Goal: Task Accomplishment & Management: Manage account settings

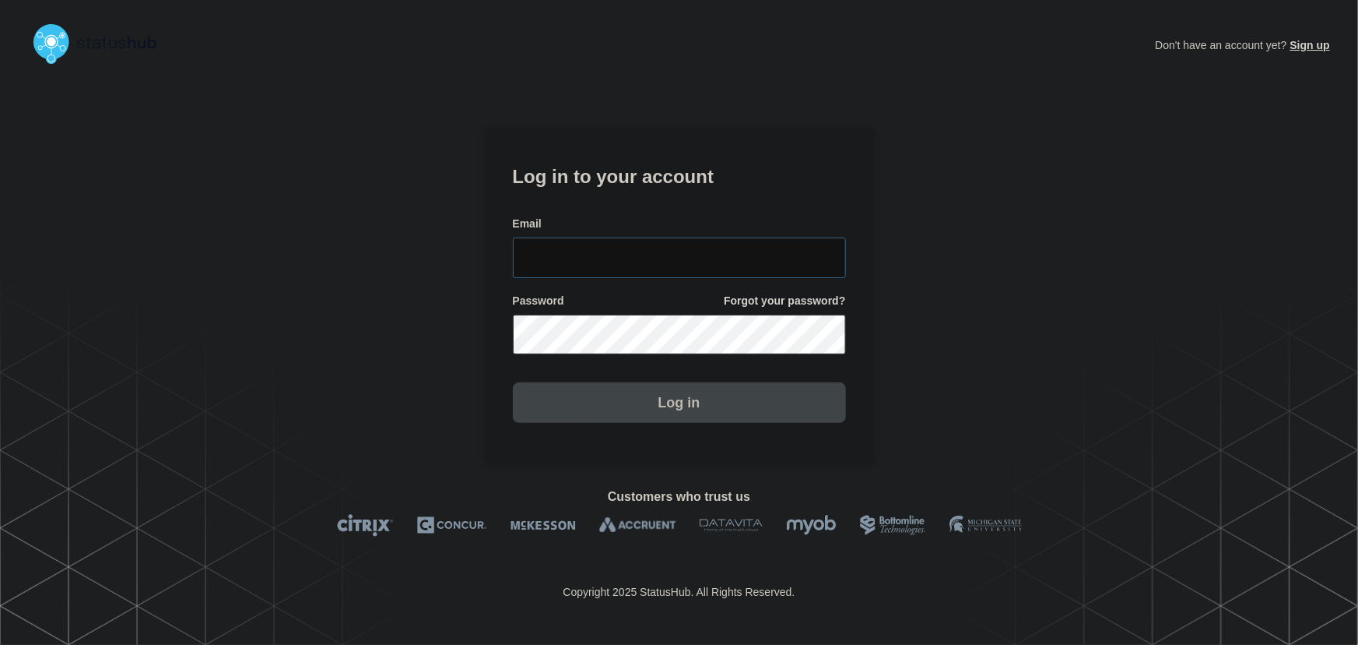
type input "[PERSON_NAME][EMAIL_ADDRESS][PERSON_NAME][DOMAIN_NAME]"
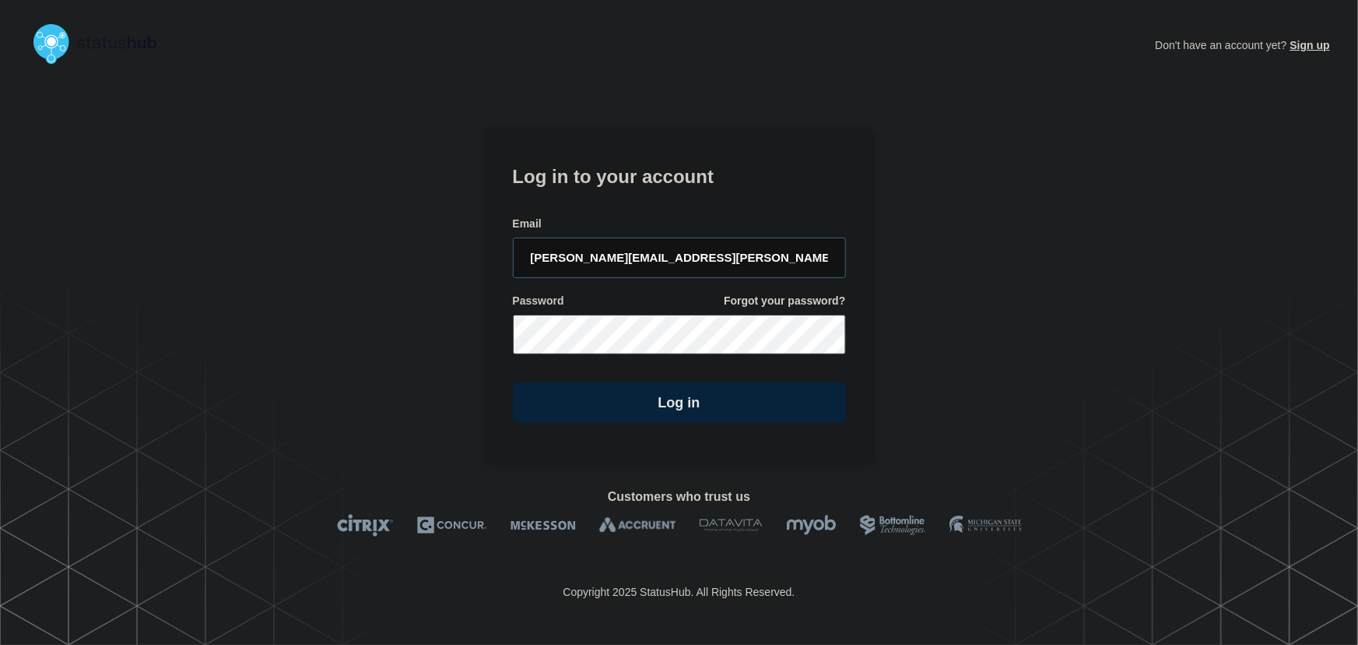
drag, startPoint x: 658, startPoint y: 260, endPoint x: 668, endPoint y: 187, distance: 73.9
click at [658, 260] on input "[PERSON_NAME][EMAIL_ADDRESS][PERSON_NAME][DOMAIN_NAME]" at bounding box center [679, 257] width 333 height 40
click at [668, 187] on h1 "Log in to your account" at bounding box center [679, 174] width 333 height 29
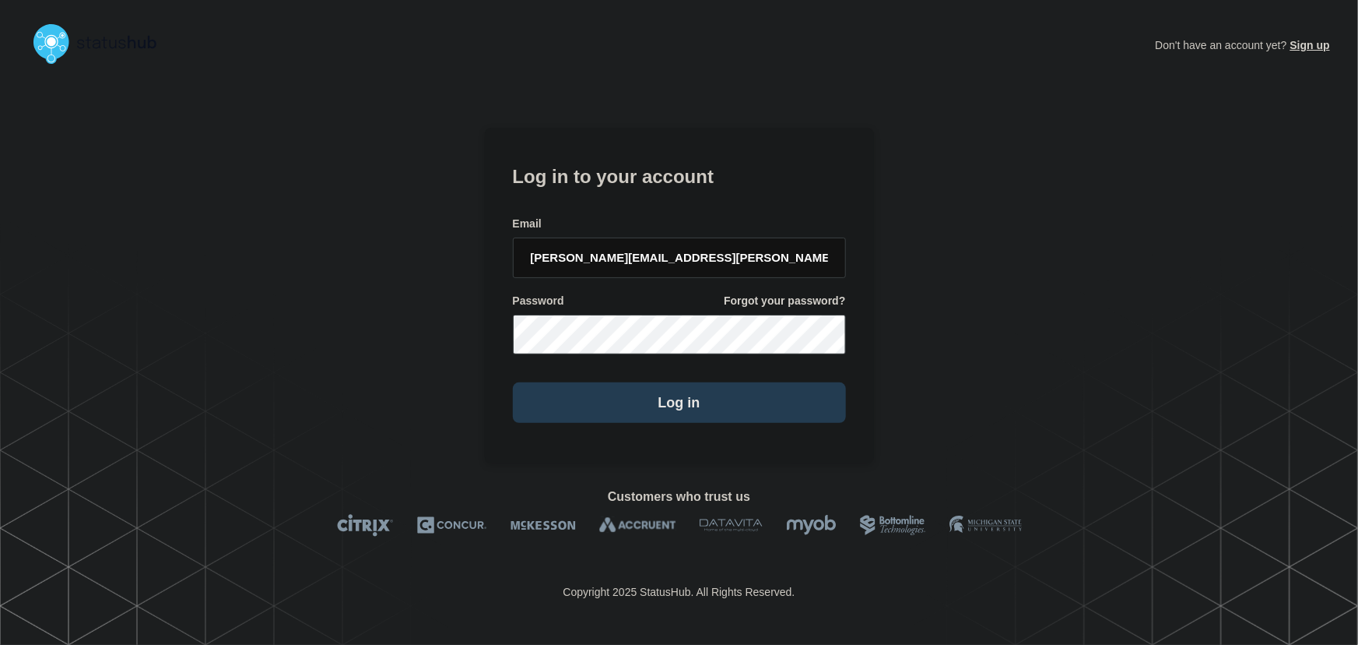
click at [749, 400] on button "Log in" at bounding box center [679, 402] width 333 height 40
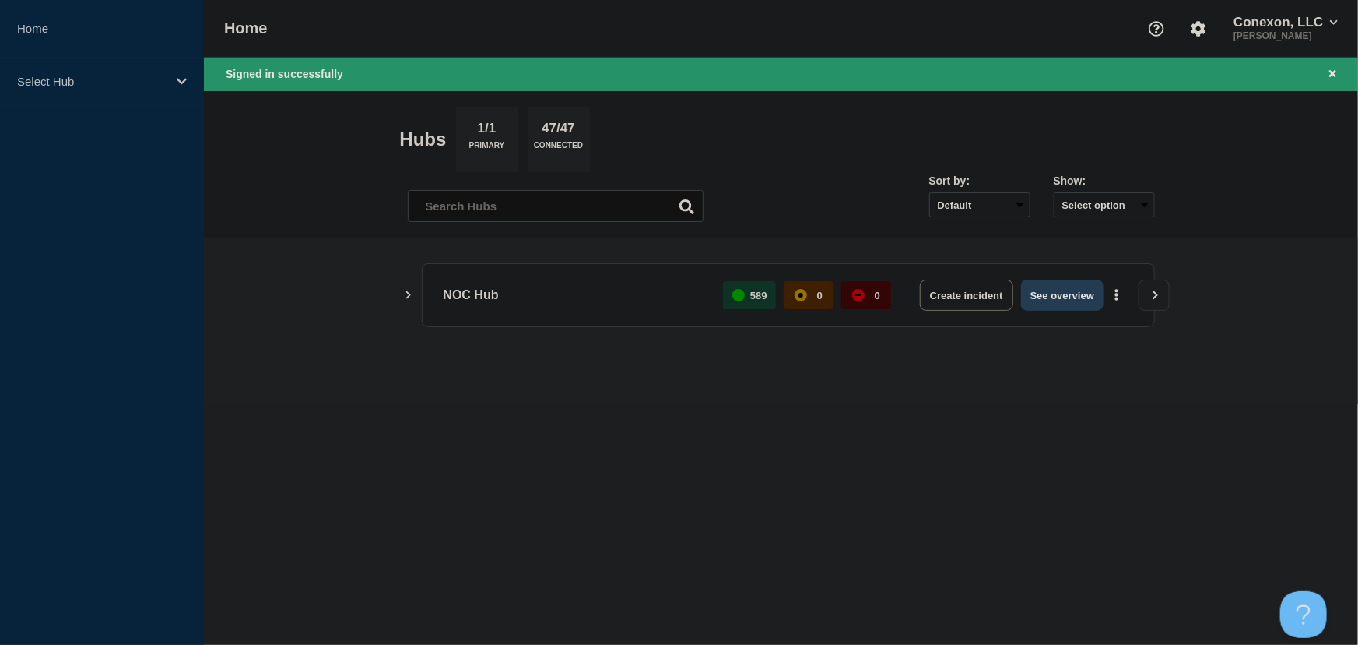
click at [1084, 296] on button "See overview" at bounding box center [1062, 294] width 83 height 31
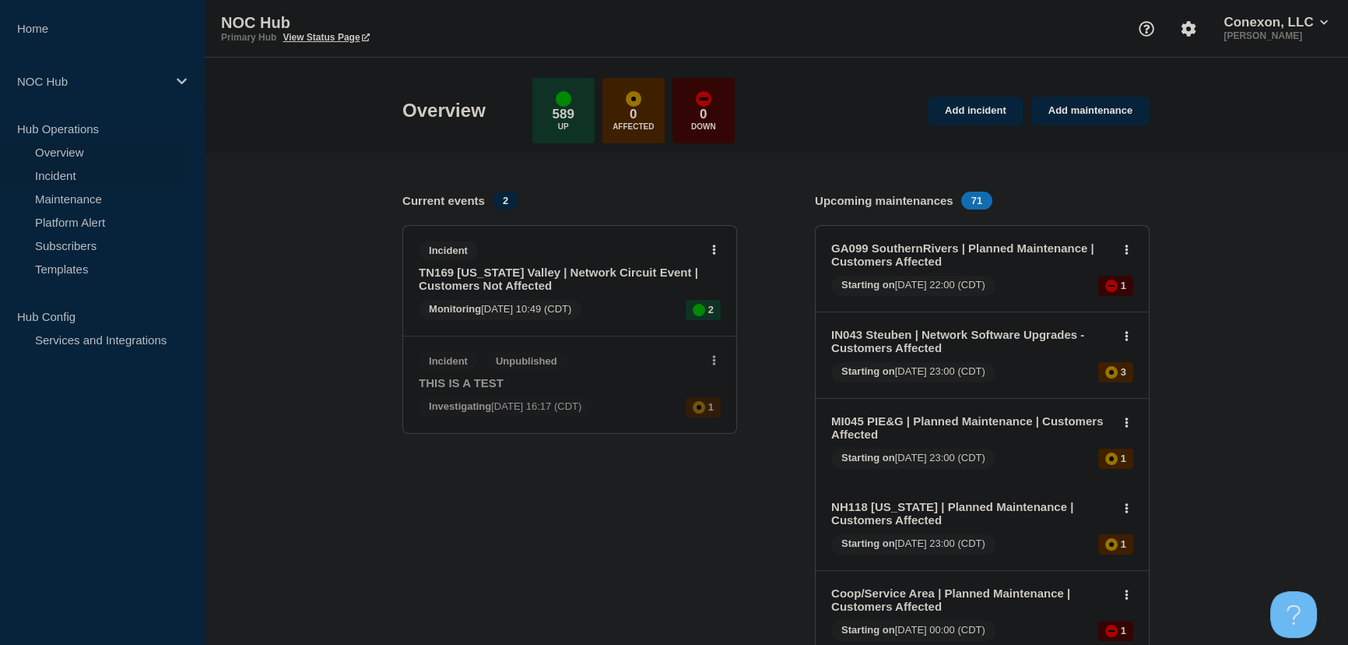
click at [56, 166] on link "Incident" at bounding box center [94, 174] width 188 height 23
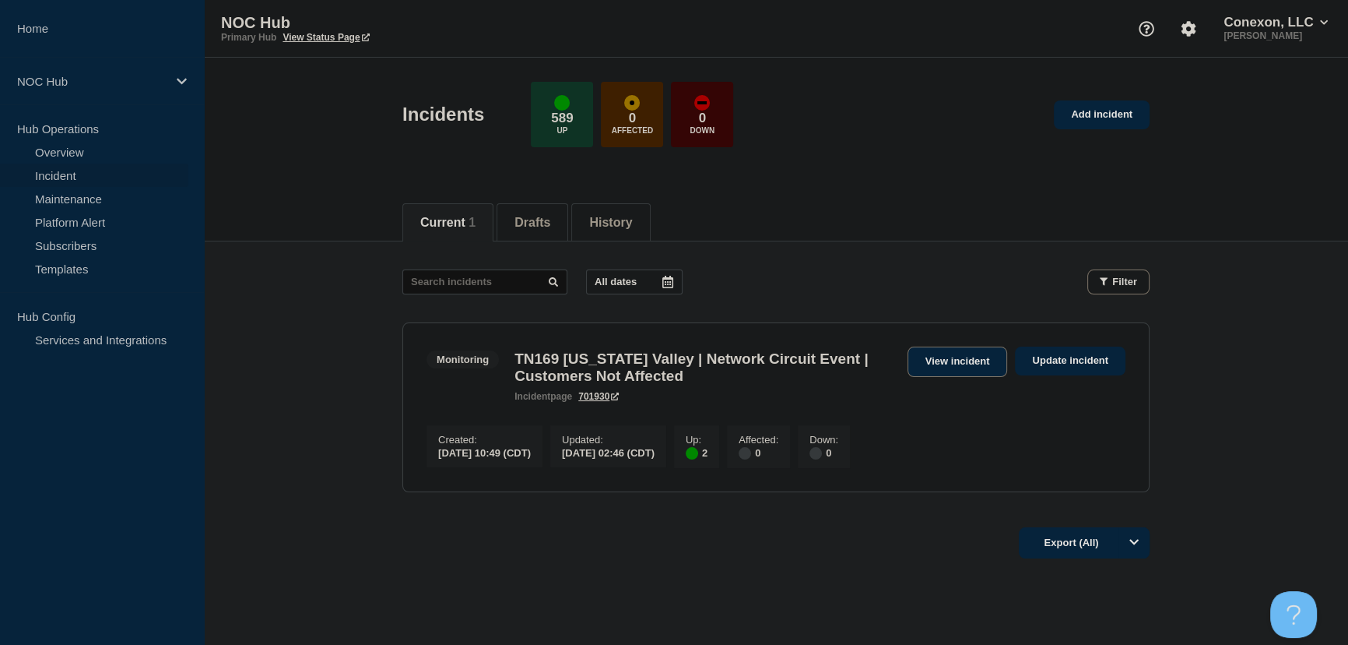
click at [966, 350] on link "View incident" at bounding box center [958, 361] width 100 height 30
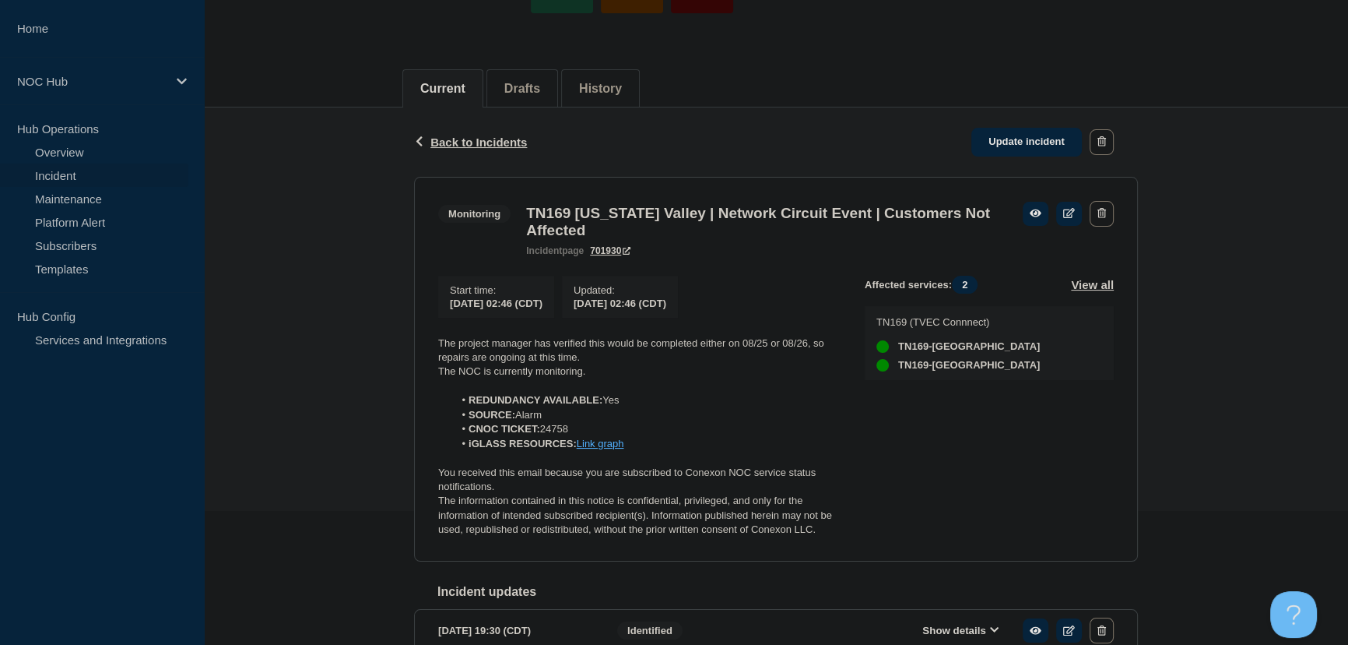
scroll to position [247, 0]
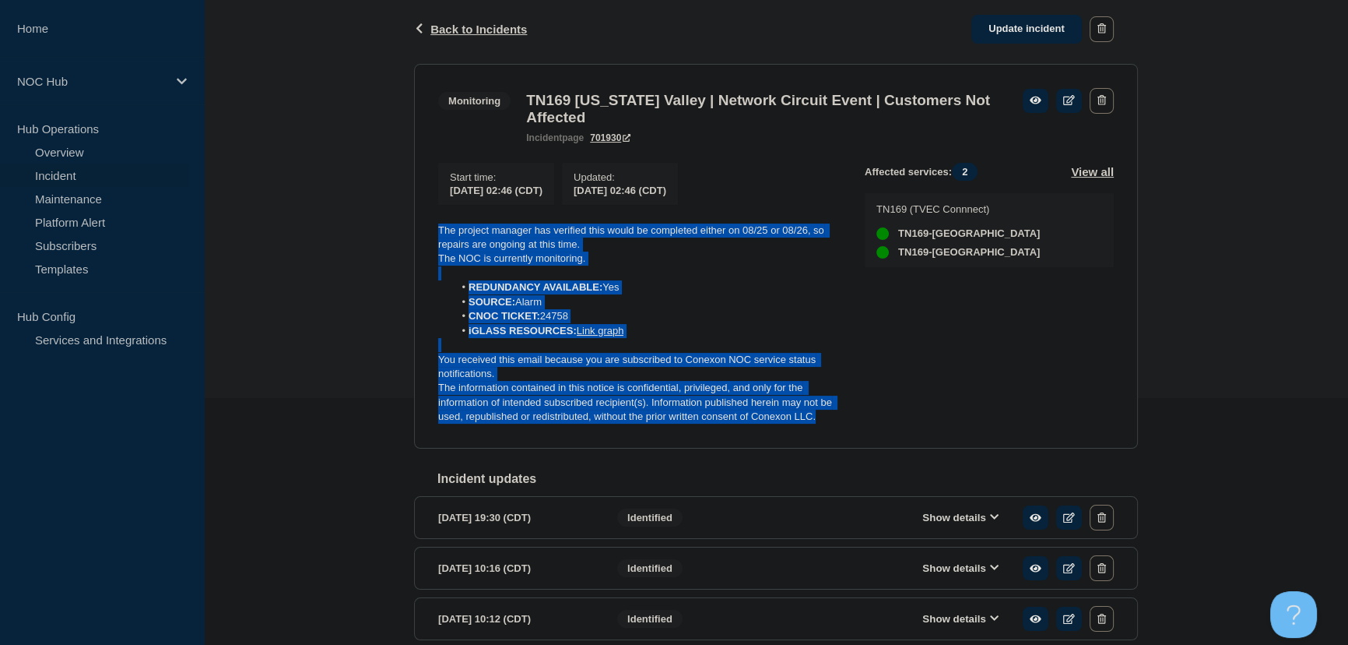
drag, startPoint x: 821, startPoint y: 430, endPoint x: 371, endPoint y: 236, distance: 490.6
click at [371, 236] on div "Back Back to Incidents Update incident Monitoring TN169 Tennessee Valley | Netw…" at bounding box center [776, 570] width 1144 height 1150
copy div "The project manager has verified this would be completed either on 08/25 or 08/…"
click at [1028, 34] on link "Update incident" at bounding box center [1026, 29] width 111 height 29
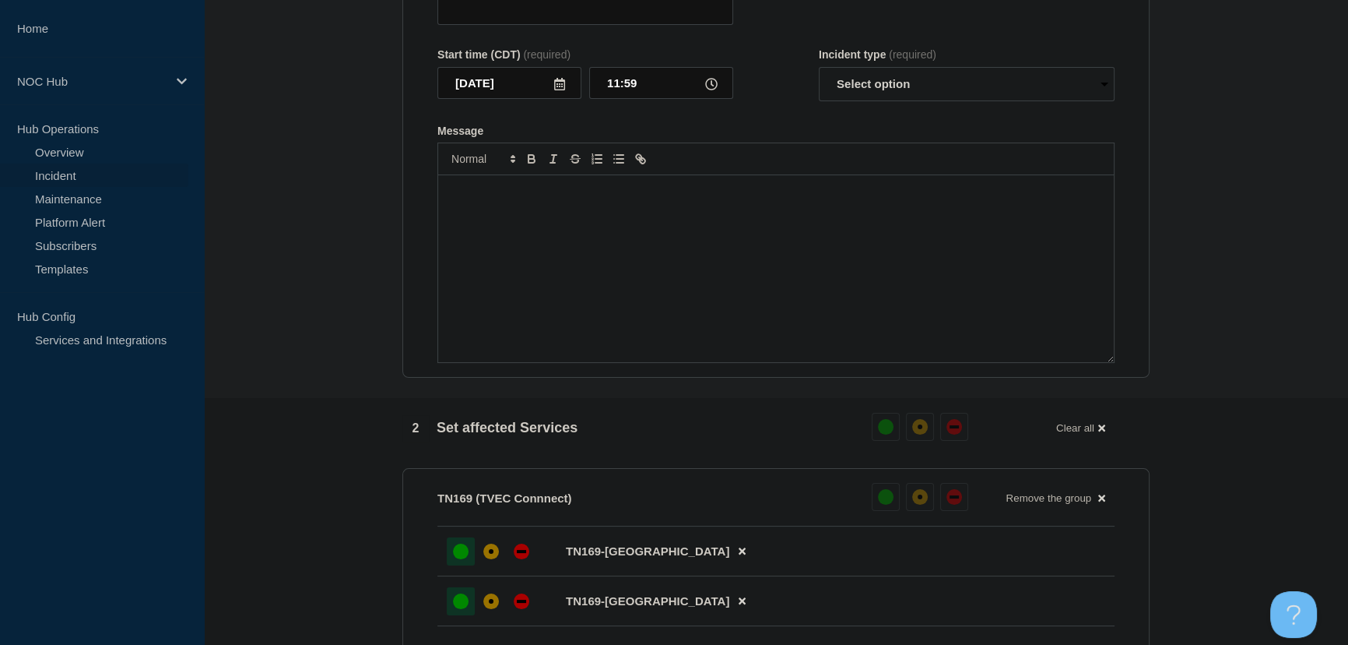
type input "TN169 Tennessee Valley | Network Circuit Event | Customers Not Affected"
click at [659, 246] on div "Message" at bounding box center [776, 268] width 676 height 187
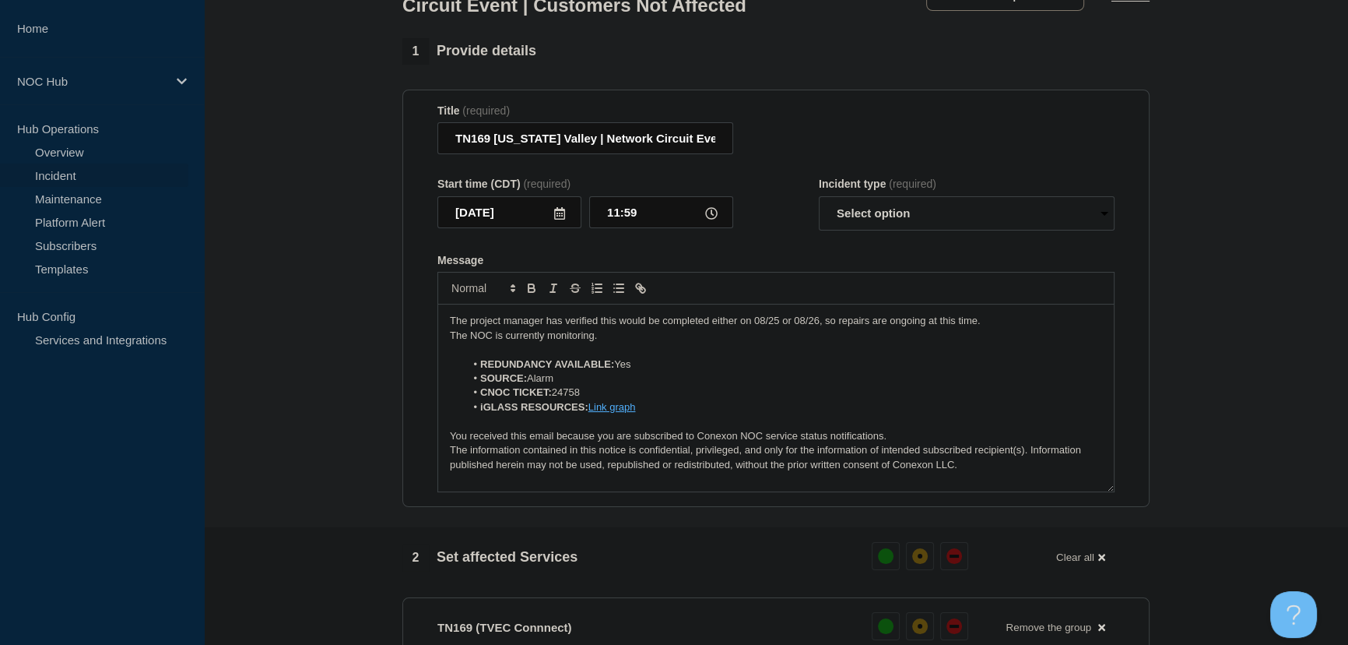
scroll to position [105, 0]
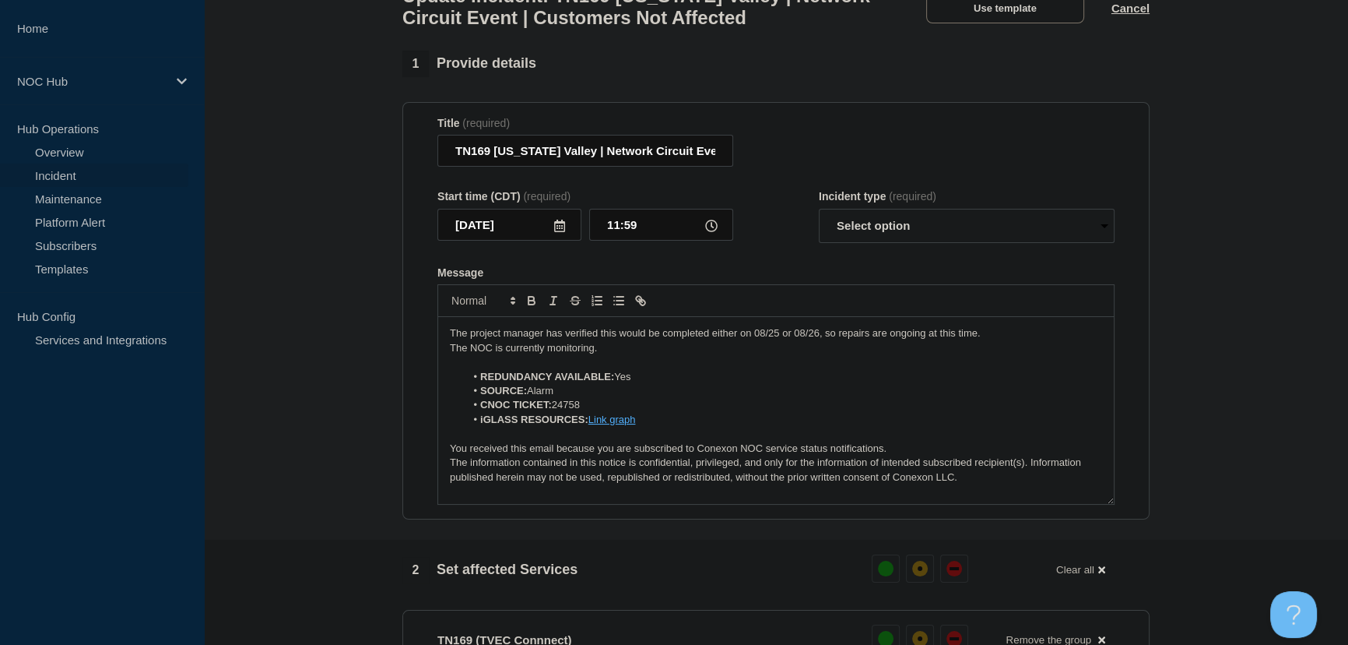
click at [599, 355] on p "The NOC is currently monitoring." at bounding box center [776, 348] width 652 height 14
drag, startPoint x: 796, startPoint y: 342, endPoint x: 711, endPoint y: 344, distance: 84.9
click at [711, 340] on p "The project manager has verified this would be completed either on 08/25 or 08/…" at bounding box center [776, 333] width 652 height 14
click at [897, 224] on select "Select option Investigating Identified Monitoring Resolved" at bounding box center [967, 226] width 296 height 34
select select "monitoring"
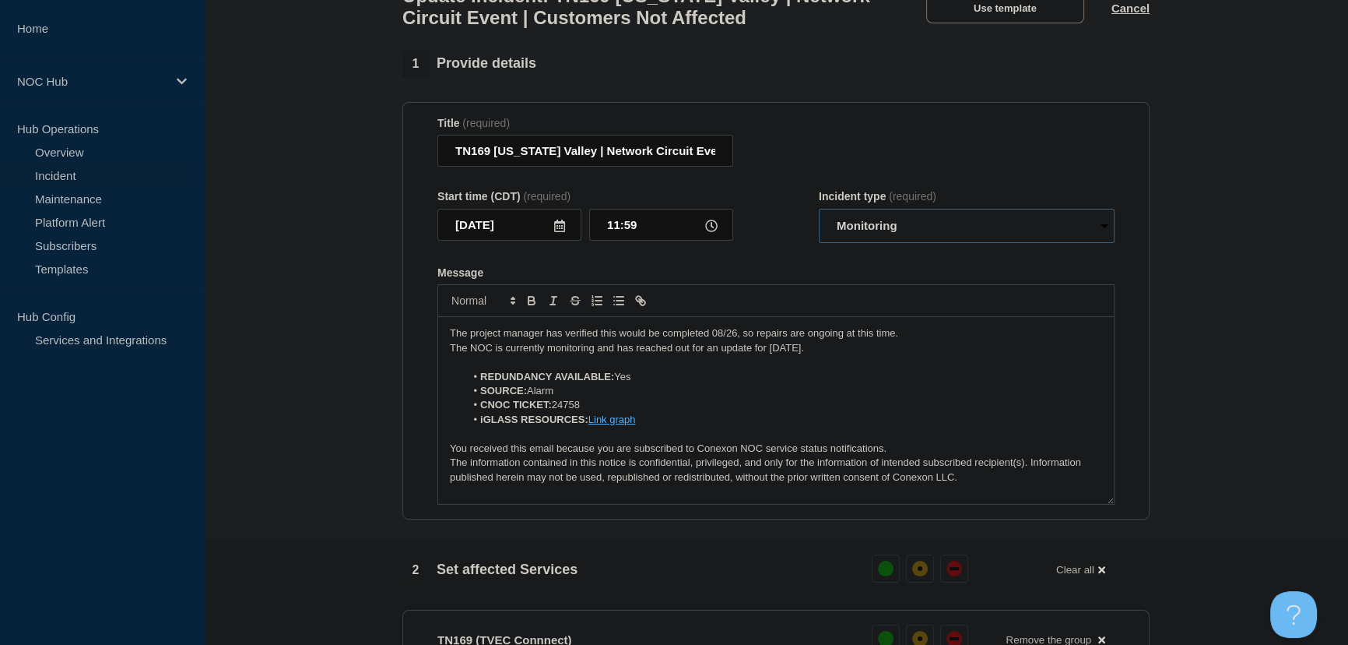
click at [819, 217] on select "Select option Investigating Identified Monitoring Resolved" at bounding box center [967, 226] width 296 height 34
click at [790, 262] on form "Title (required) TN169 Tennessee Valley | Network Circuit Event | Customers Not…" at bounding box center [775, 311] width 677 height 388
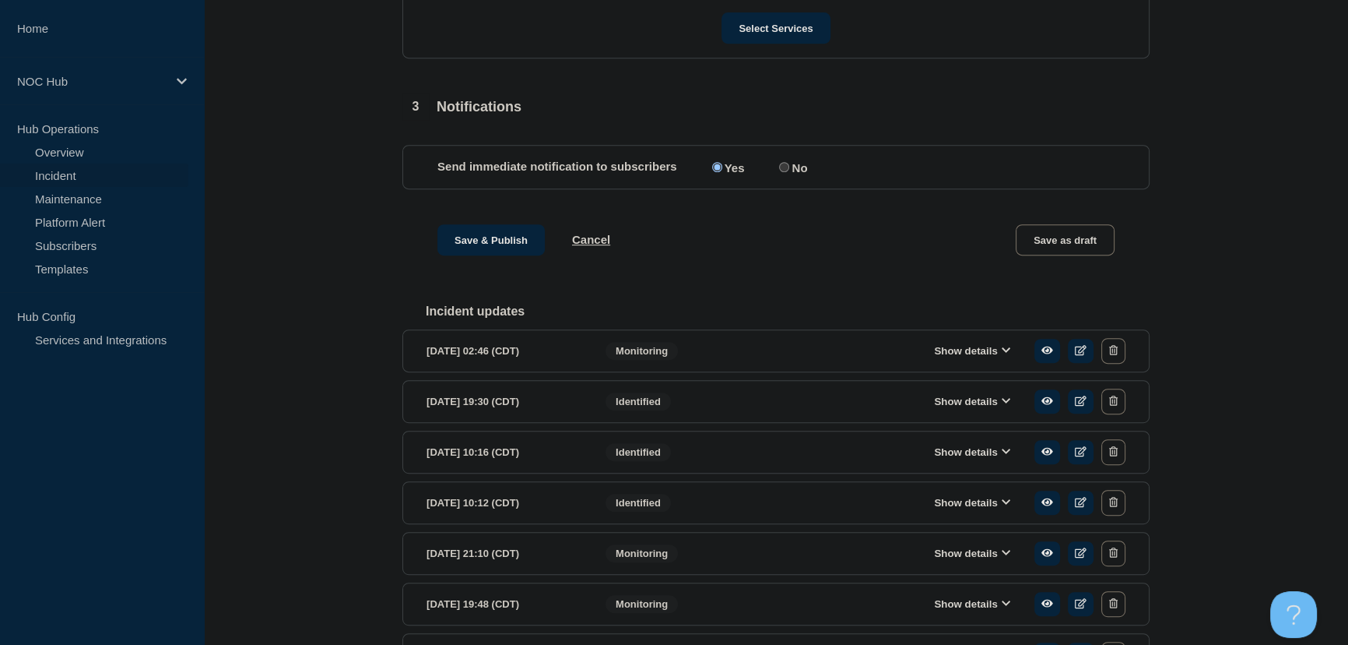
scroll to position [671, 0]
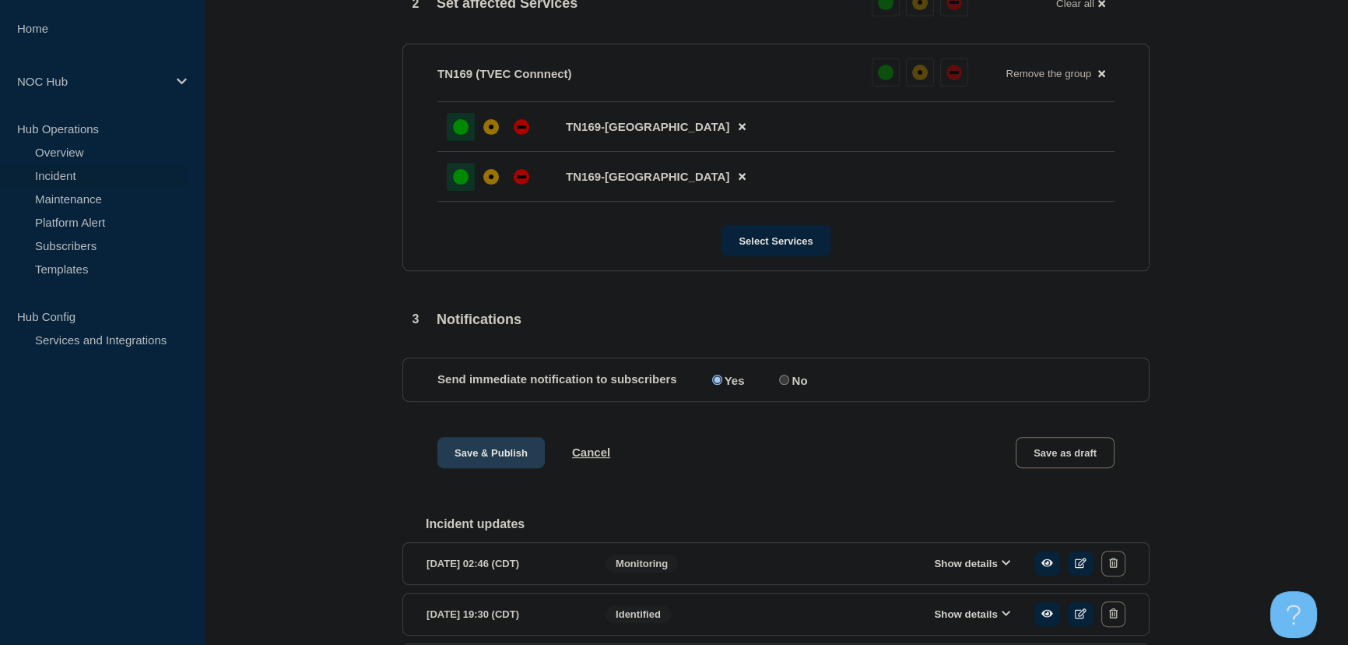
click at [511, 464] on button "Save & Publish" at bounding box center [490, 452] width 107 height 31
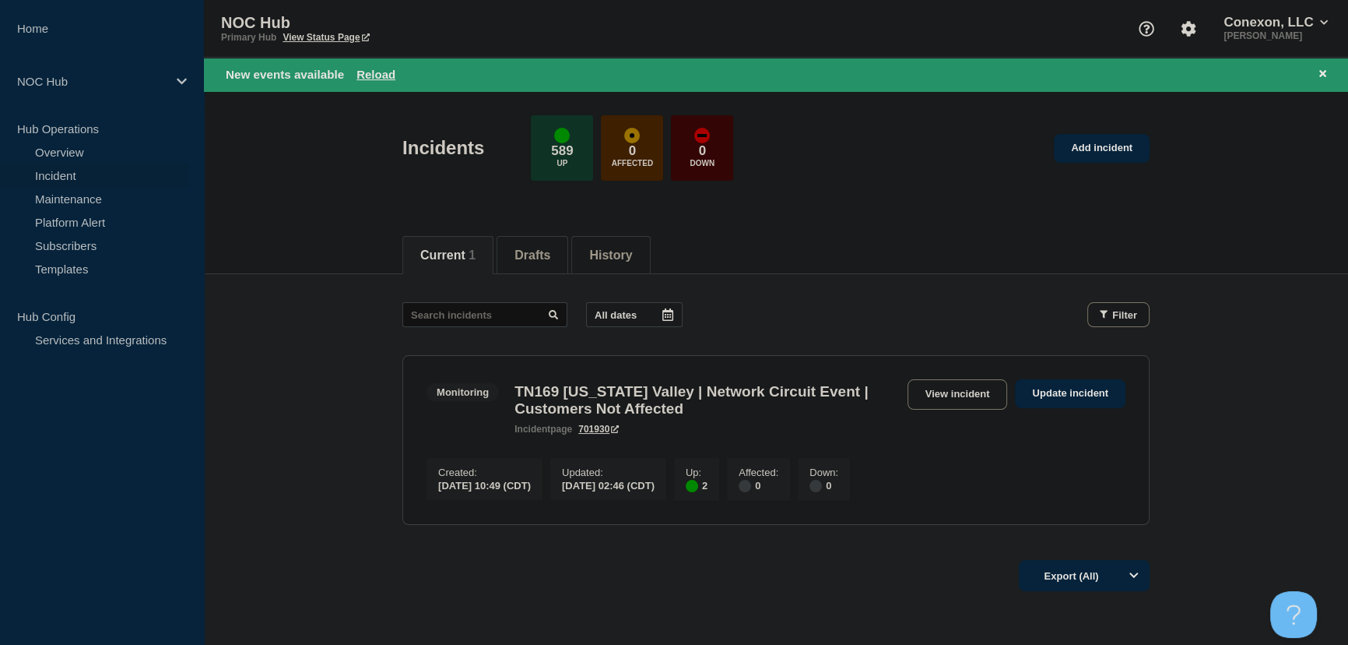
click at [323, 284] on main "All dates Filter Monitoring 2 Up TN169 Tennessee Valley | Network Circuit Event…" at bounding box center [776, 411] width 1144 height 274
